Goal: Transaction & Acquisition: Register for event/course

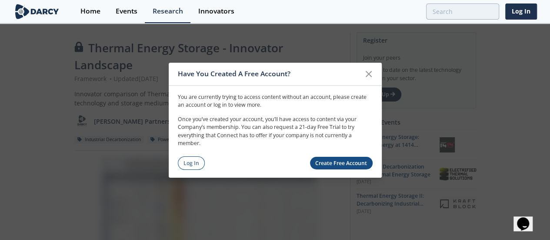
click at [334, 160] on link "Create Free Account" at bounding box center [341, 162] width 63 height 13
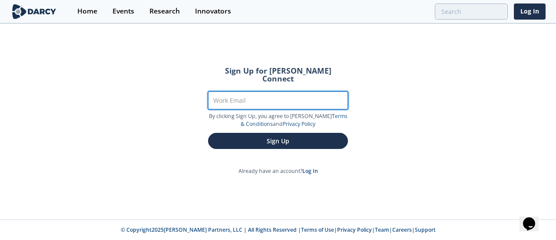
click at [269, 93] on input "Work Email" at bounding box center [278, 100] width 140 height 18
type input "oelsarraff@torontohydro.com"
click at [208, 133] on button "Sign Up" at bounding box center [278, 141] width 140 height 16
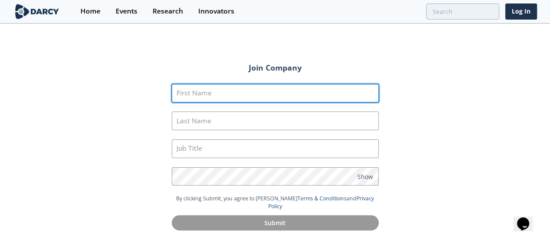
click at [269, 93] on input "First Name" at bounding box center [275, 93] width 207 height 19
type input "Omar"
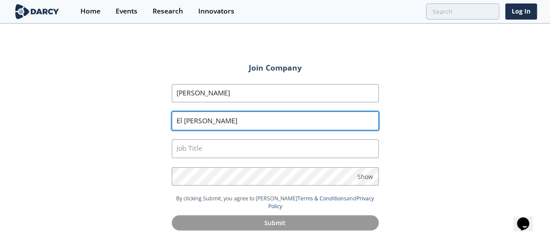
type input "El Sarraff"
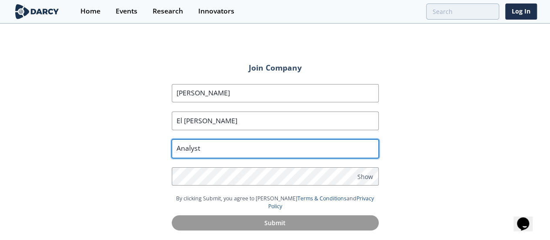
type input "Analyst"
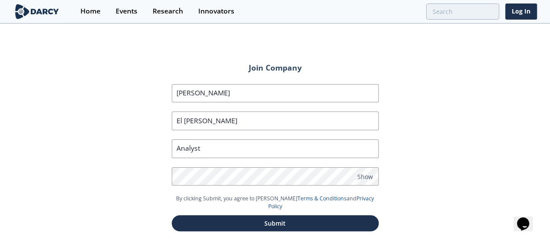
click at [172, 215] on button "Submit" at bounding box center [275, 223] width 207 height 16
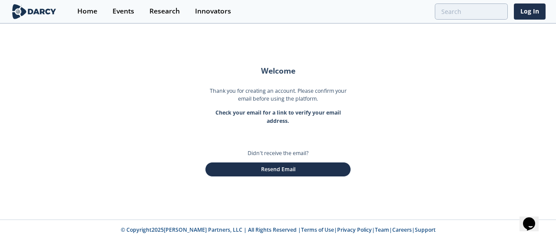
click at [74, 95] on div "Welcome Thank you for creating an account. Please confirm your email before usi…" at bounding box center [278, 121] width 556 height 195
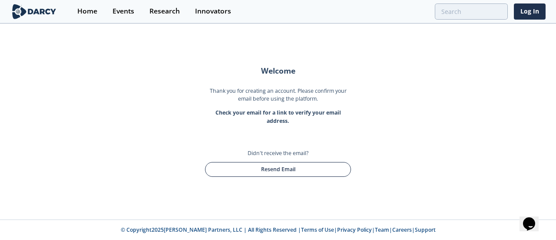
click at [317, 166] on button "Resend Email" at bounding box center [278, 169] width 146 height 15
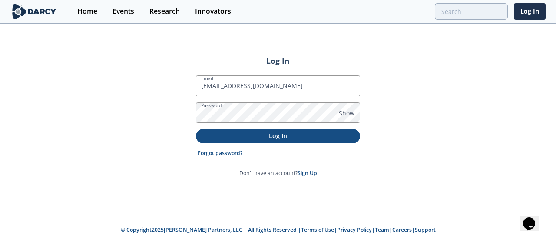
click at [284, 132] on p "Log In" at bounding box center [278, 135] width 152 height 9
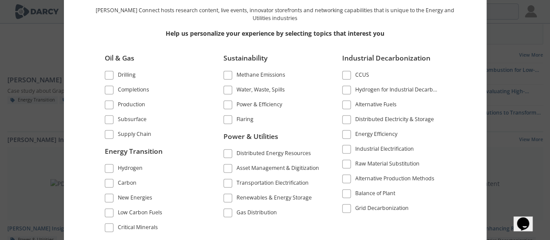
scroll to position [76, 0]
click at [226, 166] on span at bounding box center [228, 168] width 6 height 6
click at [227, 180] on span at bounding box center [228, 183] width 6 height 6
click at [228, 195] on span at bounding box center [228, 198] width 6 height 6
click at [228, 153] on span at bounding box center [228, 153] width 6 height 6
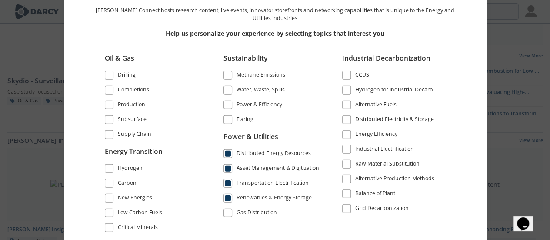
click at [227, 210] on span at bounding box center [228, 213] width 6 height 6
click at [111, 196] on span at bounding box center [109, 198] width 6 height 6
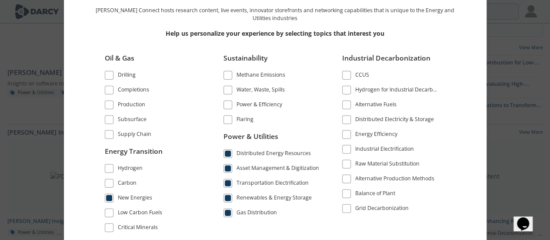
scroll to position [86, 0]
click at [349, 133] on span at bounding box center [346, 134] width 9 height 9
click at [387, 122] on div "Distributed Electricity & Storage" at bounding box center [394, 120] width 79 height 10
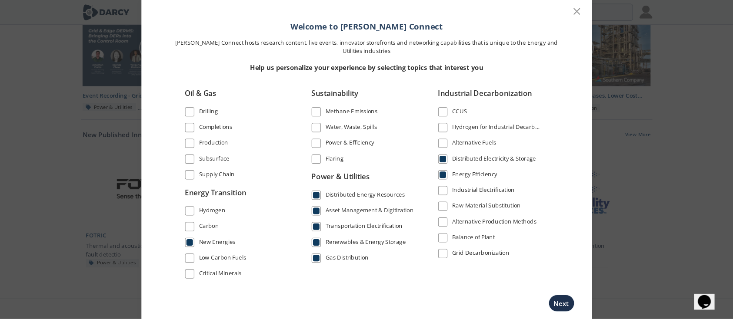
scroll to position [457, 0]
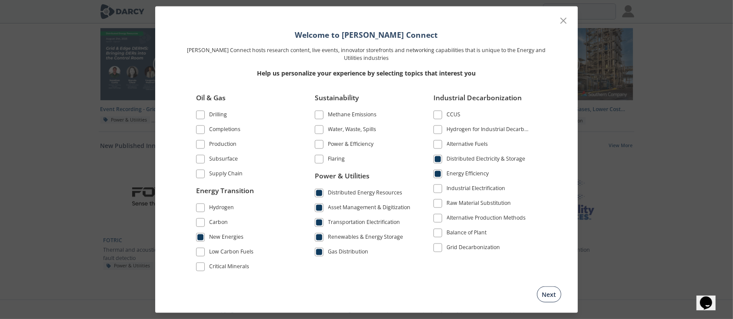
drag, startPoint x: 507, startPoint y: 0, endPoint x: 540, endPoint y: 292, distance: 293.5
click at [540, 239] on button "Next" at bounding box center [549, 295] width 24 height 16
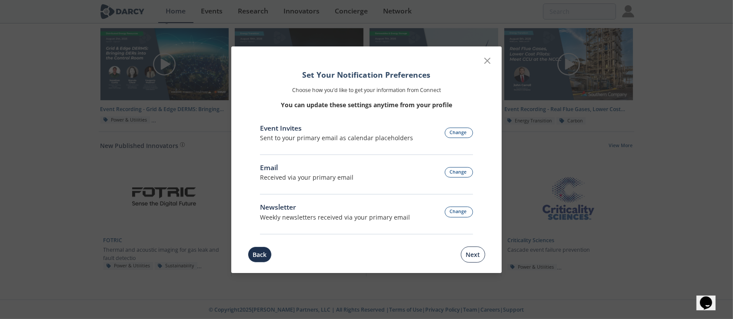
click at [475, 239] on button "Next" at bounding box center [473, 255] width 24 height 16
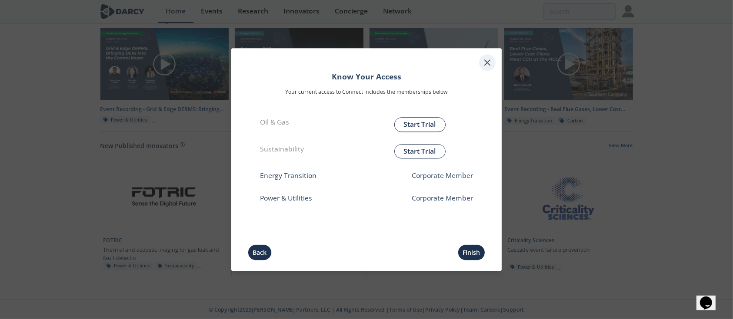
click at [485, 62] on icon at bounding box center [487, 62] width 10 height 10
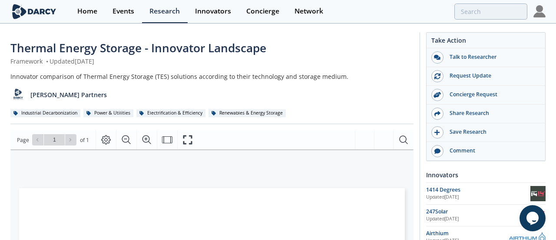
click at [198, 146] on div "Page Go to Page 1 of 1 1 / 1" at bounding box center [211, 139] width 403 height 19
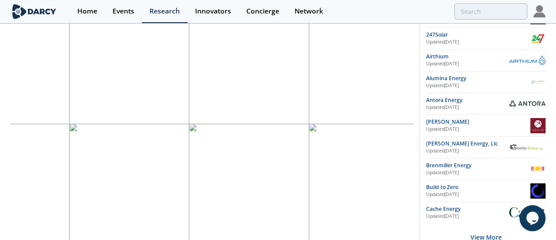
scroll to position [105, 190]
